Goal: Transaction & Acquisition: Register for event/course

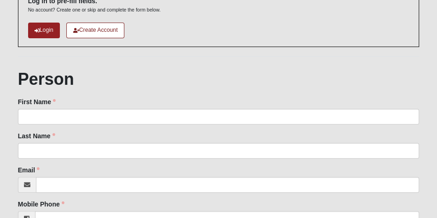
scroll to position [71, 0]
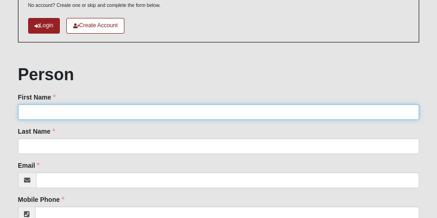
click at [89, 110] on input "First Name" at bounding box center [218, 112] width 401 height 16
type input "[PERSON_NAME]"
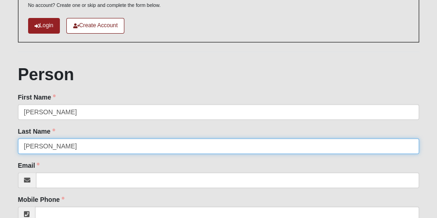
type input "[PERSON_NAME]"
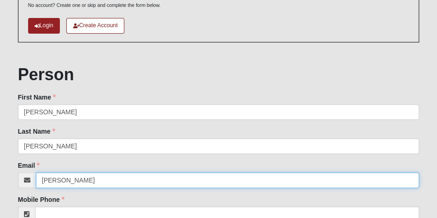
type input "[PERSON_NAME][EMAIL_ADDRESS][PERSON_NAME][DOMAIN_NAME]"
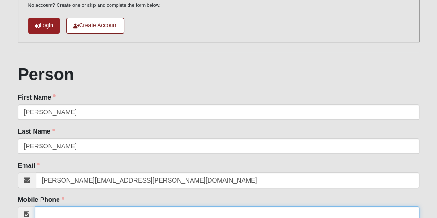
type input "[PHONE_NUMBER]"
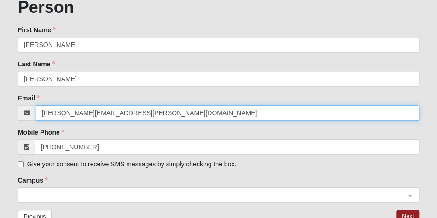
scroll to position [172, 0]
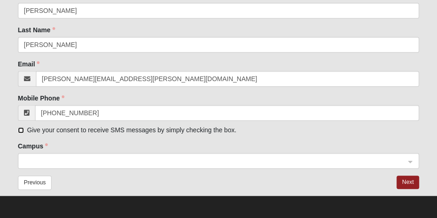
click at [20, 130] on input "Give your consent to receive SMS messages by simply checking the box." at bounding box center [21, 130] width 6 height 6
checkbox input "true"
click at [52, 157] on span at bounding box center [214, 161] width 381 height 10
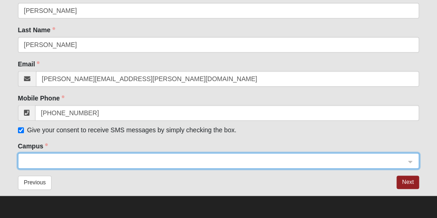
click at [54, 157] on span at bounding box center [214, 161] width 381 height 10
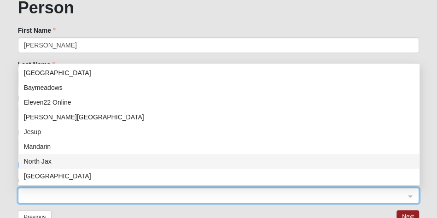
scroll to position [138, 0]
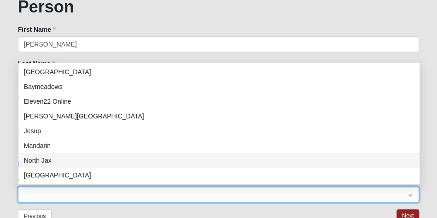
click at [199, 195] on span at bounding box center [214, 195] width 381 height 10
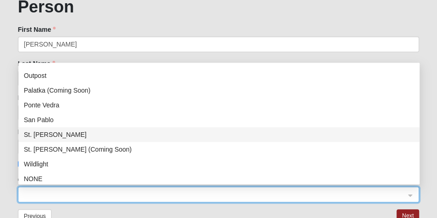
scroll to position [118, 0]
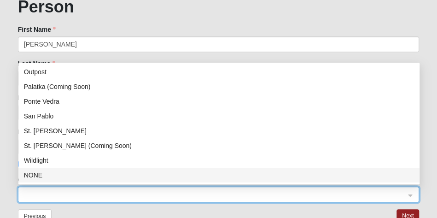
click at [167, 173] on div "NONE" at bounding box center [219, 175] width 390 height 10
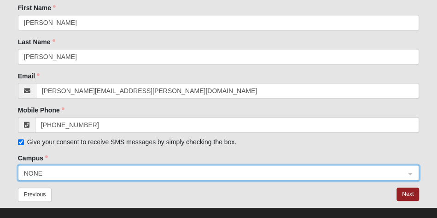
scroll to position [172, 0]
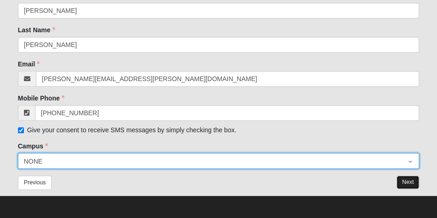
click at [411, 183] on button "Next" at bounding box center [407, 181] width 23 height 13
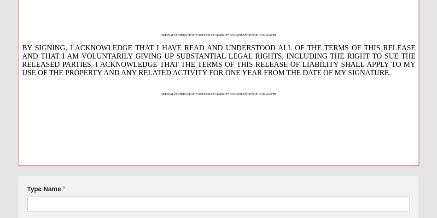
scroll to position [329, 0]
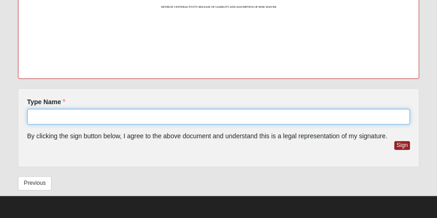
click at [229, 119] on input "Type Name" at bounding box center [218, 117] width 383 height 16
type input "[PERSON_NAME]"
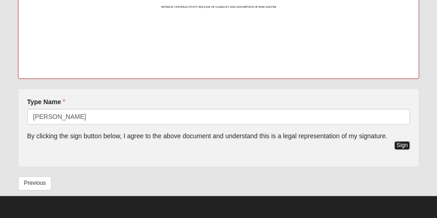
click at [402, 143] on button "Sign" at bounding box center [402, 145] width 16 height 9
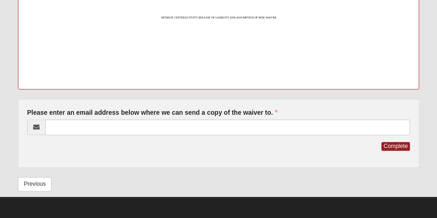
scroll to position [318, 0]
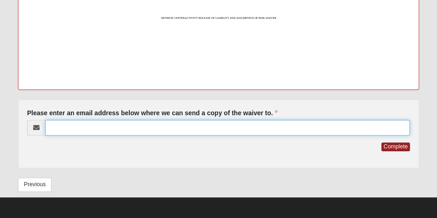
click at [296, 128] on input "Please enter an email address below where we can send a copy of the waiver to." at bounding box center [227, 128] width 365 height 16
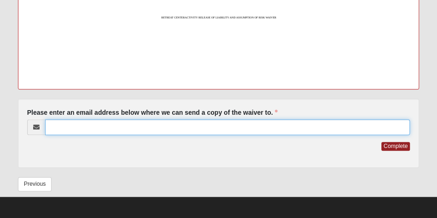
click at [296, 128] on input "Please enter an email address below where we can send a copy of the waiver to." at bounding box center [227, 127] width 365 height 16
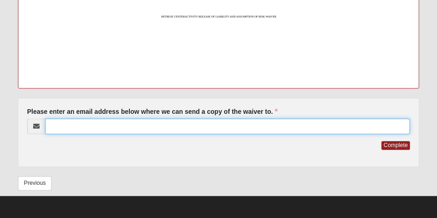
click at [129, 125] on input "Please enter an email address below where we can send a copy of the waiver to." at bounding box center [227, 126] width 365 height 16
type input "[PERSON_NAME][EMAIL_ADDRESS][PERSON_NAME][DOMAIN_NAME]"
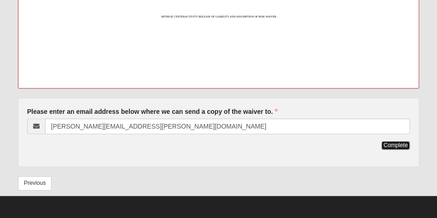
click at [394, 145] on button "Complete" at bounding box center [395, 145] width 29 height 9
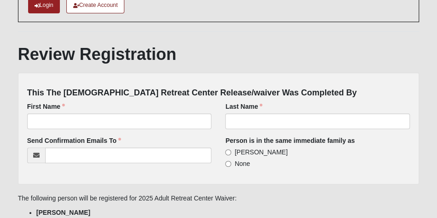
scroll to position [98, 0]
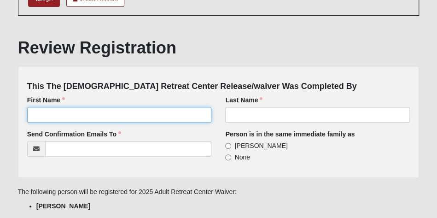
click at [169, 114] on input "First Name" at bounding box center [119, 115] width 184 height 16
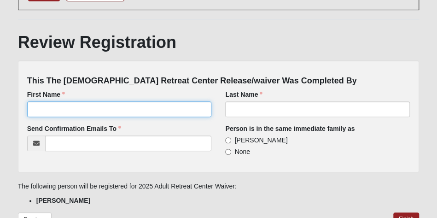
scroll to position [108, 0]
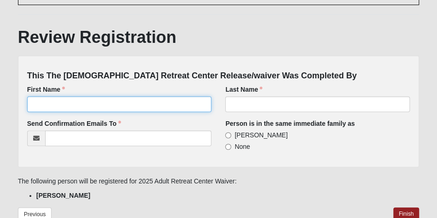
click at [185, 103] on input "First Name" at bounding box center [119, 104] width 184 height 16
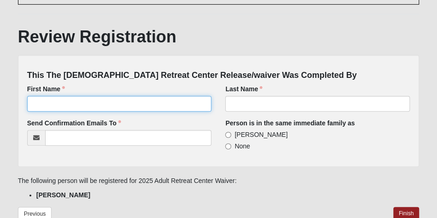
click at [185, 103] on input "First Name" at bounding box center [119, 104] width 184 height 16
type input "[PERSON_NAME]"
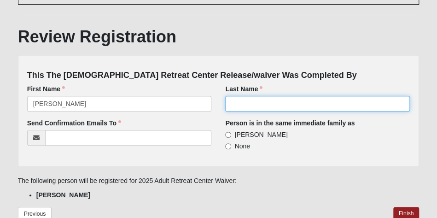
type input "[PERSON_NAME]"
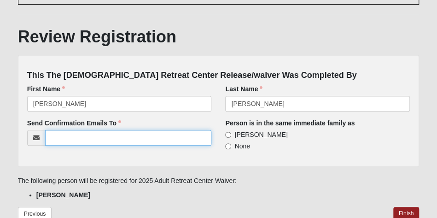
type input "[PERSON_NAME][EMAIL_ADDRESS][PERSON_NAME][DOMAIN_NAME]"
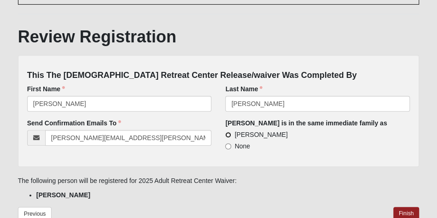
click at [228, 135] on input "[PERSON_NAME]" at bounding box center [228, 135] width 6 height 6
radio input "true"
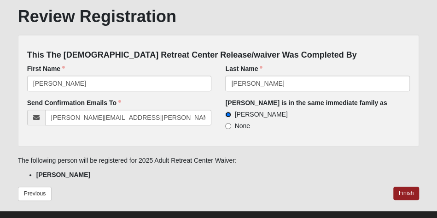
scroll to position [144, 0]
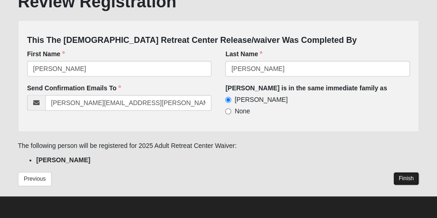
click at [404, 176] on button "Finish" at bounding box center [406, 178] width 26 height 13
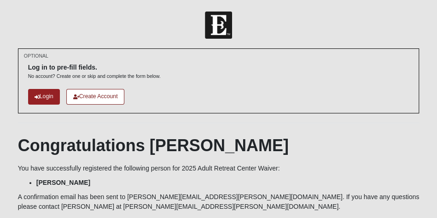
scroll to position [23, 0]
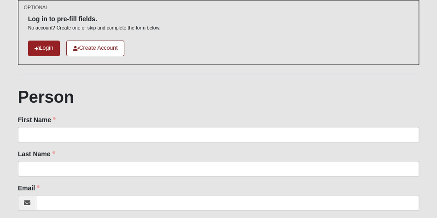
scroll to position [66, 0]
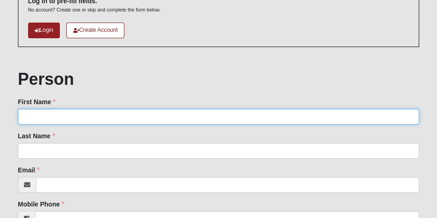
click at [134, 118] on input "First Name" at bounding box center [218, 117] width 401 height 16
type input "[PERSON_NAME]"
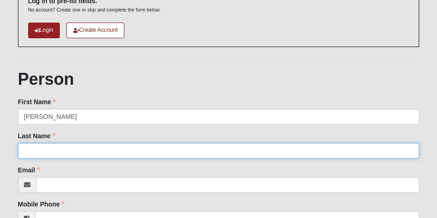
type input "[PERSON_NAME]"
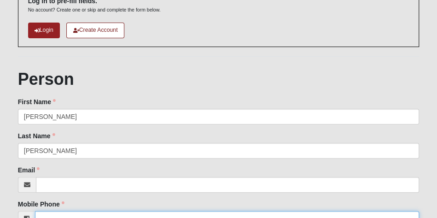
type input "[PHONE_NUMBER]"
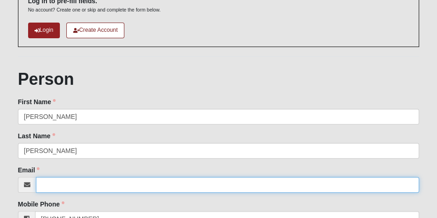
click at [90, 184] on input "Email" at bounding box center [227, 185] width 383 height 16
type input "[EMAIL_ADDRESS][DOMAIN_NAME]"
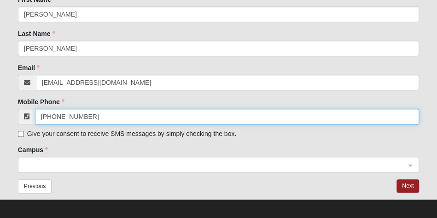
scroll to position [172, 0]
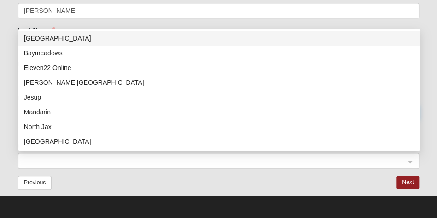
click at [40, 158] on span at bounding box center [214, 161] width 381 height 10
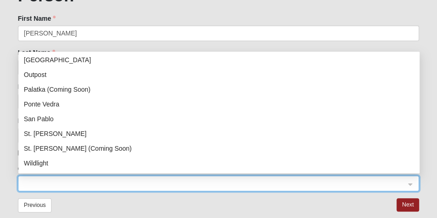
scroll to position [118, 0]
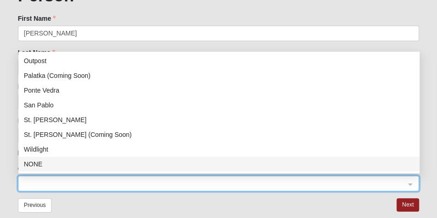
click at [55, 164] on div "NONE" at bounding box center [219, 164] width 390 height 10
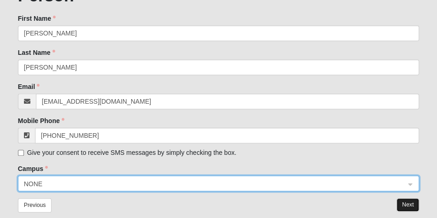
click at [409, 203] on button "Next" at bounding box center [407, 204] width 23 height 13
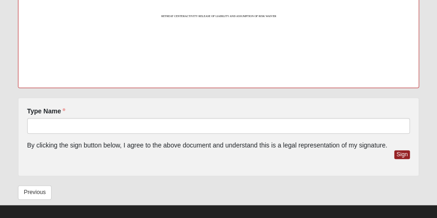
scroll to position [329, 0]
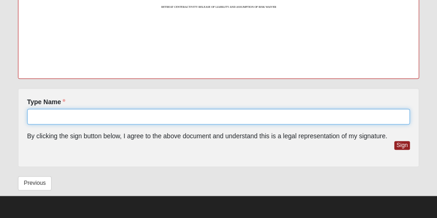
click at [147, 117] on input "Type Name" at bounding box center [218, 117] width 383 height 16
type input "[PERSON_NAME]"
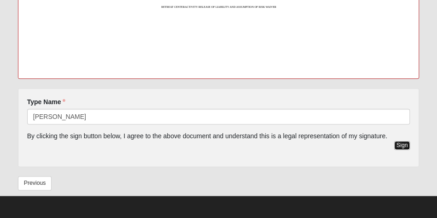
click at [402, 146] on button "Sign" at bounding box center [402, 145] width 16 height 9
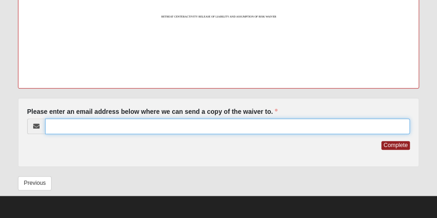
click at [225, 127] on input "Please enter an email address below where we can send a copy of the waiver to." at bounding box center [227, 126] width 365 height 16
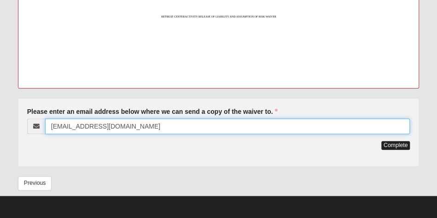
type input "[EMAIL_ADDRESS][DOMAIN_NAME]"
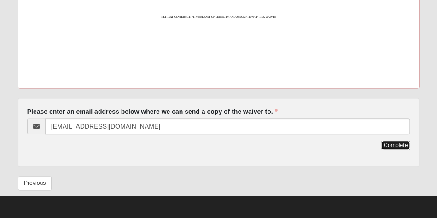
click at [396, 145] on button "Complete" at bounding box center [395, 145] width 29 height 9
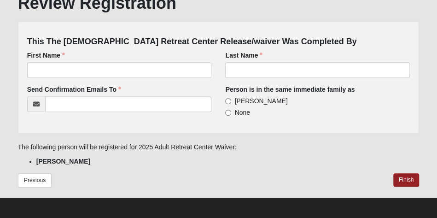
scroll to position [144, 0]
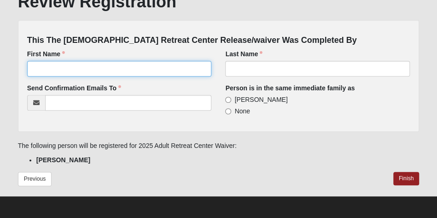
click at [163, 68] on input "First Name" at bounding box center [119, 69] width 184 height 16
type input "[PERSON_NAME]"
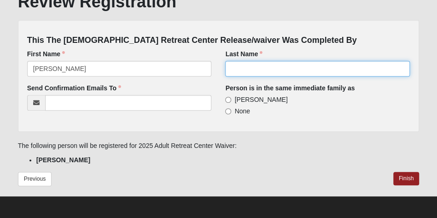
type input "[PERSON_NAME]"
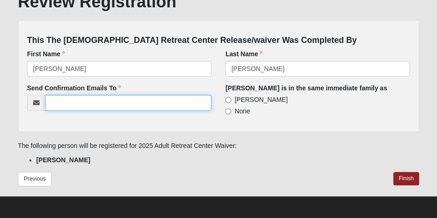
click at [184, 101] on input "Send Confirmation Emails To" at bounding box center [128, 103] width 167 height 16
type input "[PERSON_NAME][EMAIL_ADDRESS][PERSON_NAME][DOMAIN_NAME]"
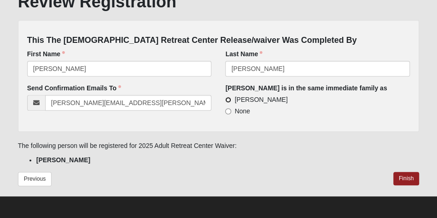
click at [228, 98] on input "[PERSON_NAME]" at bounding box center [228, 100] width 6 height 6
radio input "true"
click at [408, 178] on button "Finish" at bounding box center [406, 178] width 26 height 13
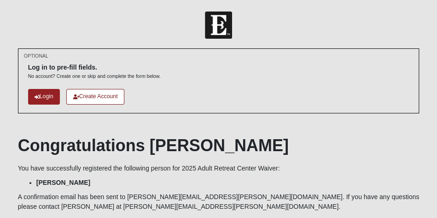
scroll to position [23, 0]
